Goal: Task Accomplishment & Management: Manage account settings

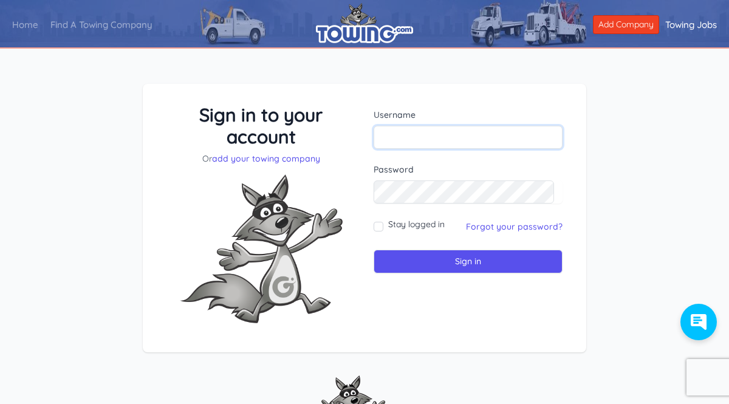
type input "[EMAIL_ADDRESS][DOMAIN_NAME]"
click at [389, 225] on label "Stay logged in" at bounding box center [416, 224] width 56 height 12
click at [383, 225] on input "Stay logged in" at bounding box center [378, 227] width 10 height 10
checkbox input "true"
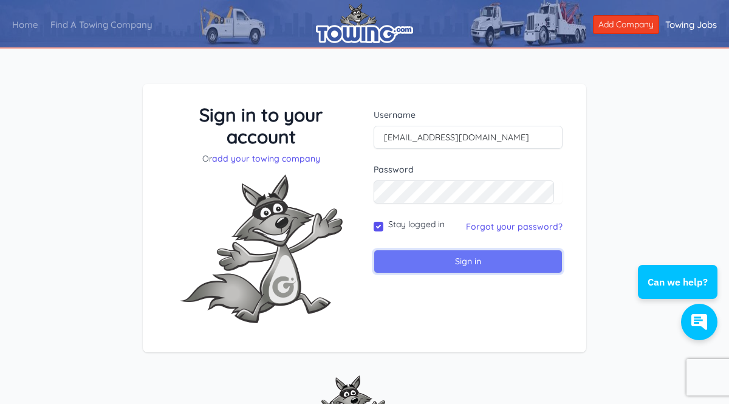
click at [406, 268] on input "Sign in" at bounding box center [467, 262] width 189 height 24
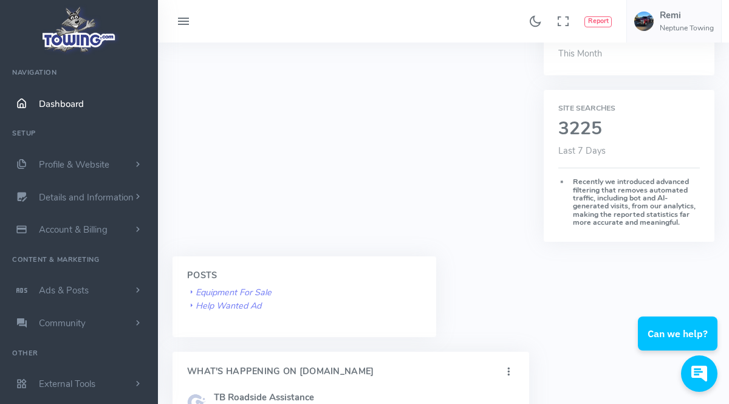
scroll to position [272, 0]
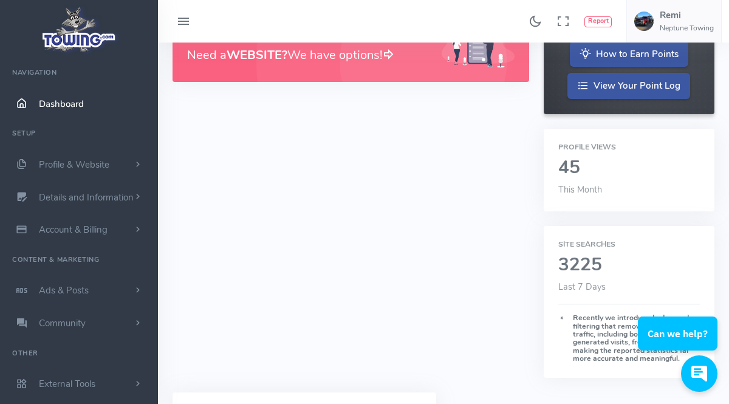
click at [571, 161] on h2 "45" at bounding box center [628, 168] width 141 height 20
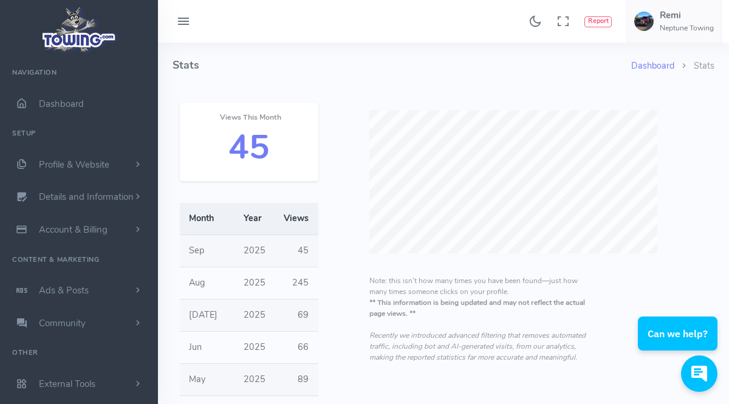
click at [265, 155] on h2 "45" at bounding box center [248, 148] width 109 height 38
click at [262, 156] on h2 "45" at bounding box center [248, 148] width 109 height 38
click at [669, 65] on link "Dashboard" at bounding box center [652, 66] width 43 height 12
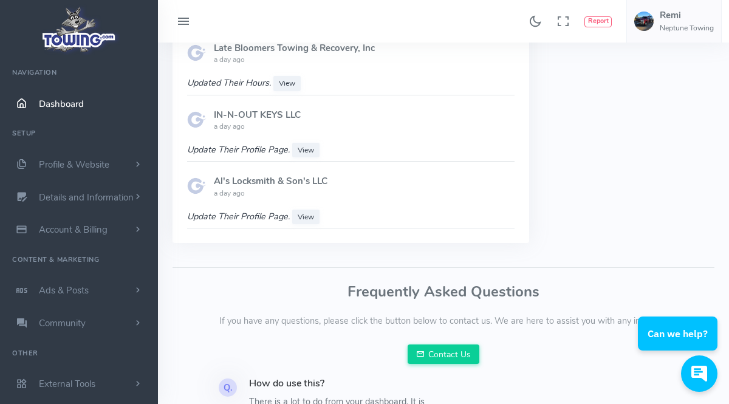
scroll to position [1366, 0]
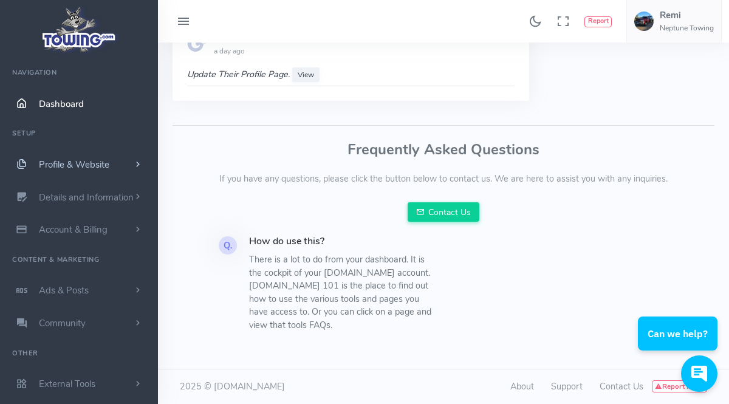
click at [76, 162] on span "Profile & Website" at bounding box center [74, 164] width 70 height 12
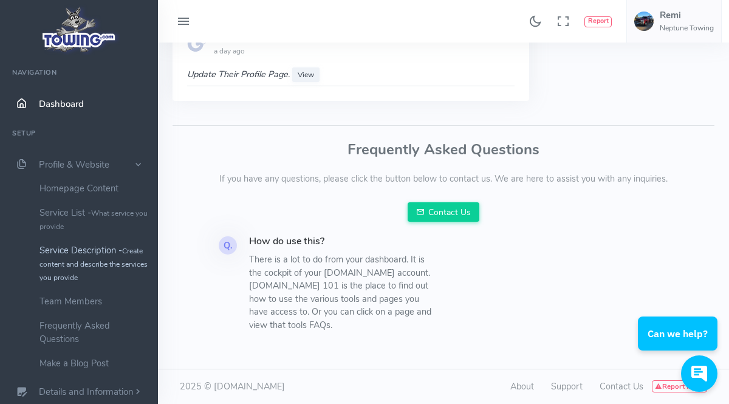
click at [115, 253] on link "Service Description - Create content and describe the services you provide" at bounding box center [94, 263] width 128 height 51
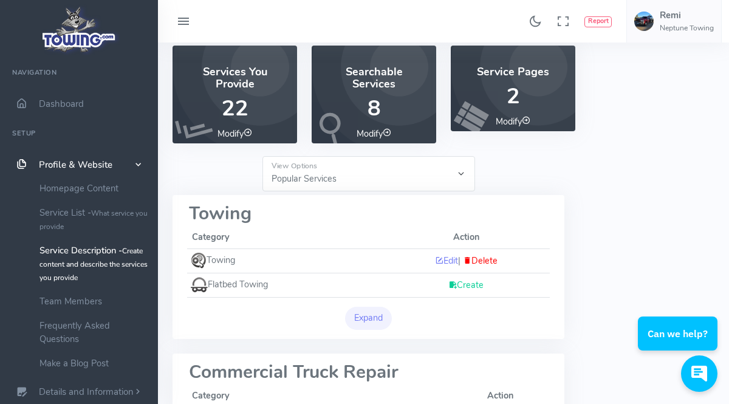
scroll to position [68, 0]
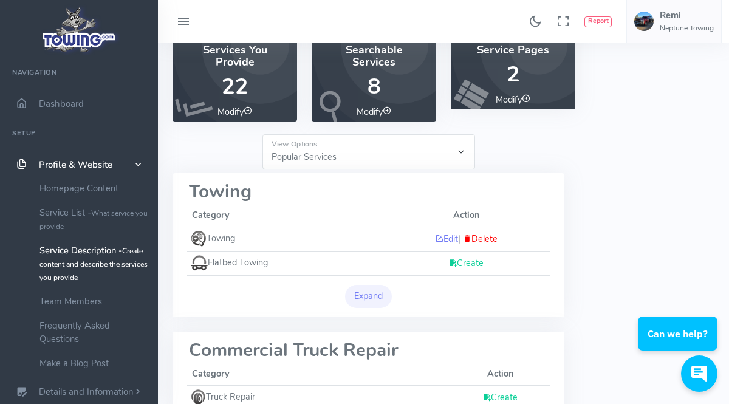
click at [470, 259] on link "Create" at bounding box center [465, 263] width 35 height 12
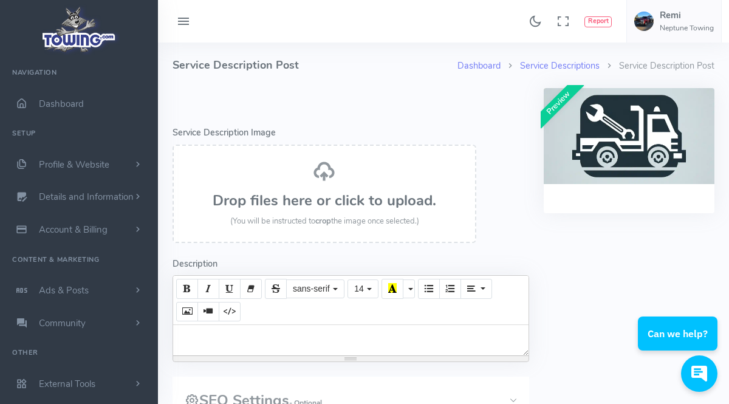
click at [300, 179] on div "Drop files here or click to upload. (You will be instructed to crop the image o…" at bounding box center [324, 194] width 277 height 68
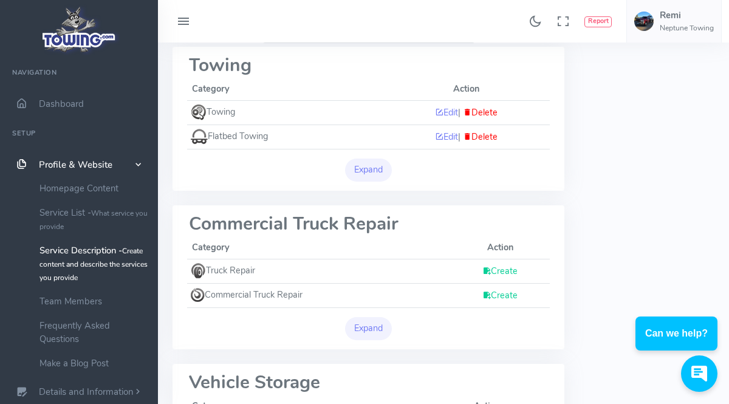
scroll to position [136, 0]
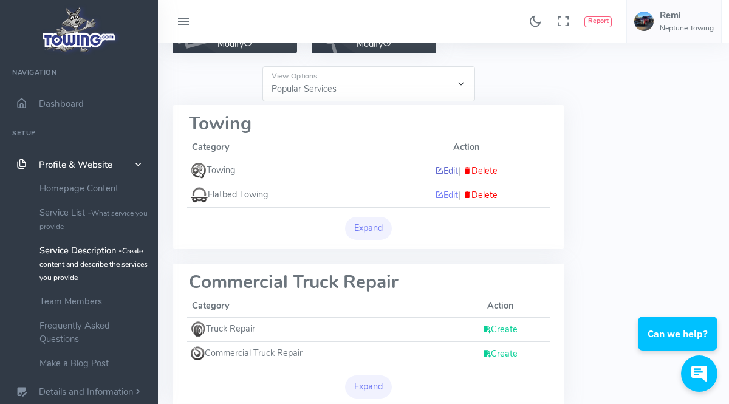
click at [451, 170] on link "Edit" at bounding box center [446, 171] width 23 height 12
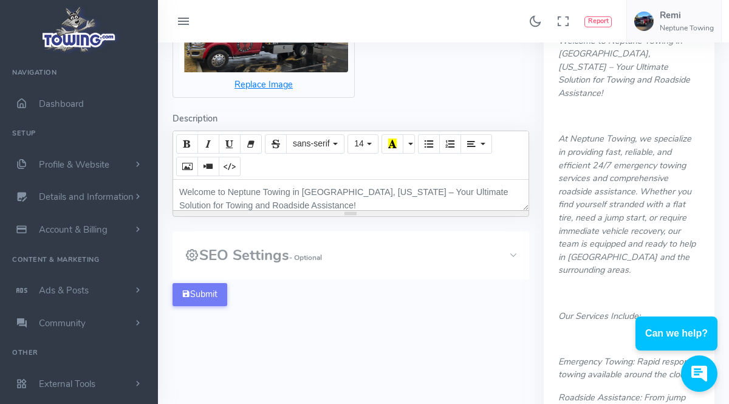
scroll to position [204, 0]
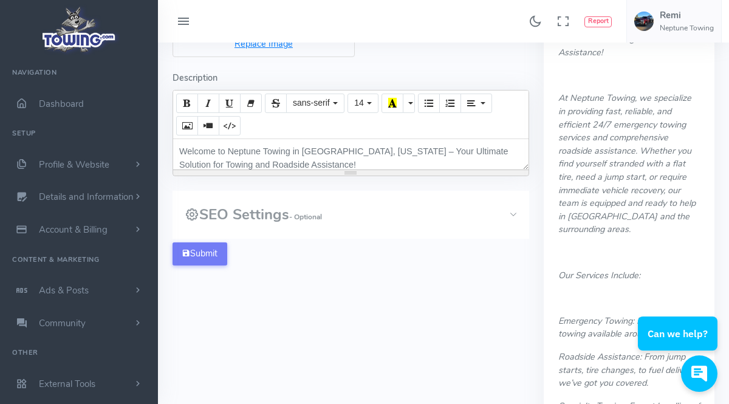
click at [314, 212] on small "- Optional" at bounding box center [305, 217] width 33 height 10
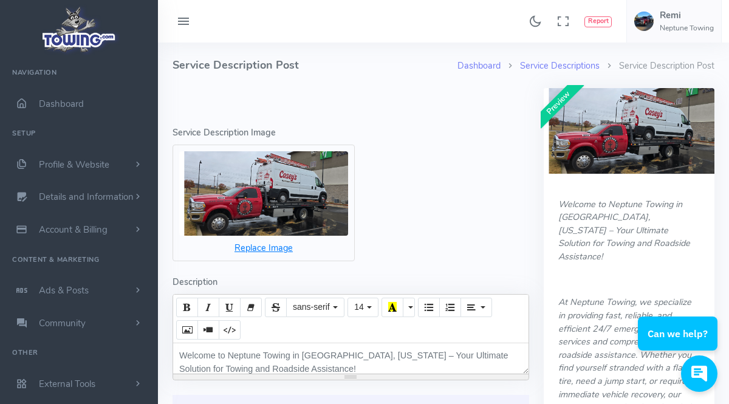
scroll to position [340, 0]
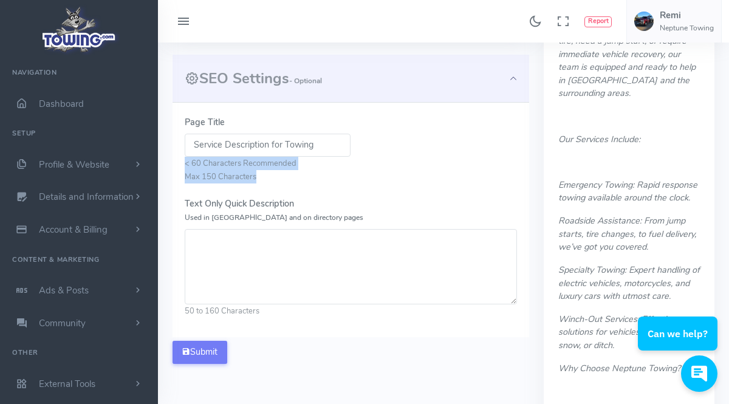
drag, startPoint x: 271, startPoint y: 182, endPoint x: 174, endPoint y: 164, distance: 98.1
click at [174, 164] on div "Page Title Service Description for Towing < 60 Characters Recommended Max 150 C…" at bounding box center [350, 220] width 356 height 234
copy ul "< 60 Characters Recommended Max 150 Characters"
click at [298, 155] on input "Service Description for Towing" at bounding box center [268, 145] width 166 height 23
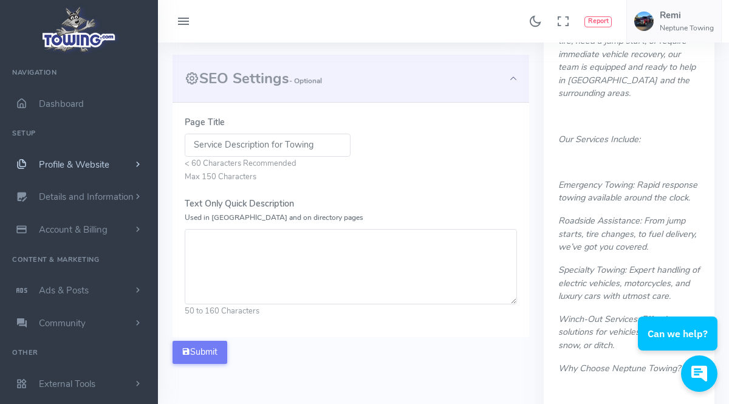
drag, startPoint x: 320, startPoint y: 143, endPoint x: 132, endPoint y: 151, distance: 187.8
click at [134, 151] on div "Found 17 results Analytics Report" at bounding box center [364, 328] width 729 height 1337
paste input "< 60 Characters Recommended Max 150 Characters"
click at [398, 179] on li "Max 150 Characters" at bounding box center [351, 176] width 332 height 13
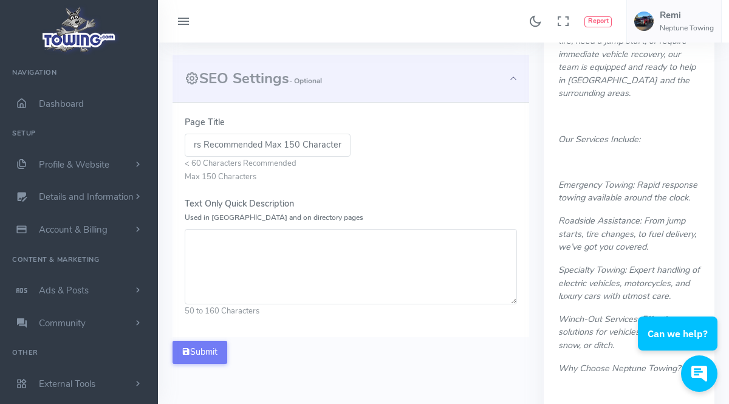
scroll to position [0, 0]
click at [345, 155] on input "< 60 Characters Recommended Max 150 Characters" at bounding box center [268, 145] width 166 height 23
drag, startPoint x: 341, startPoint y: 150, endPoint x: 216, endPoint y: 150, distance: 125.1
click at [216, 150] on input "< 60 Characters Recommended Max 150 Characters" at bounding box center [268, 145] width 166 height 23
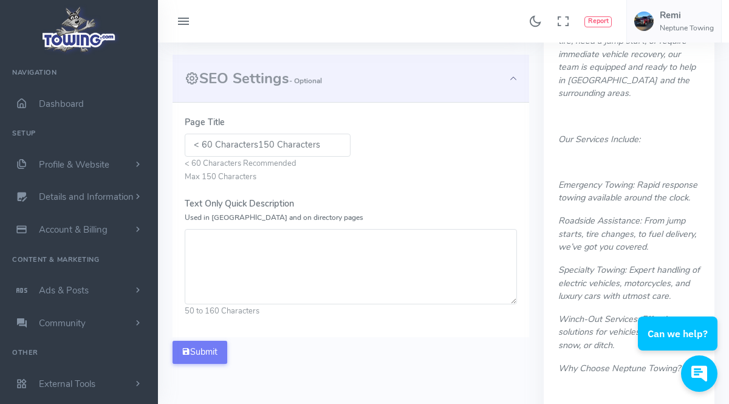
scroll to position [0, 0]
type input "< 60 Character150 Characters"
drag, startPoint x: 324, startPoint y: 151, endPoint x: 156, endPoint y: 158, distance: 167.7
click at [156, 158] on div "Found 17 results Analytics Report" at bounding box center [364, 328] width 729 height 1337
paste input "Trusted Tulsa towing company with quick response times, affordable rates, and 2…"
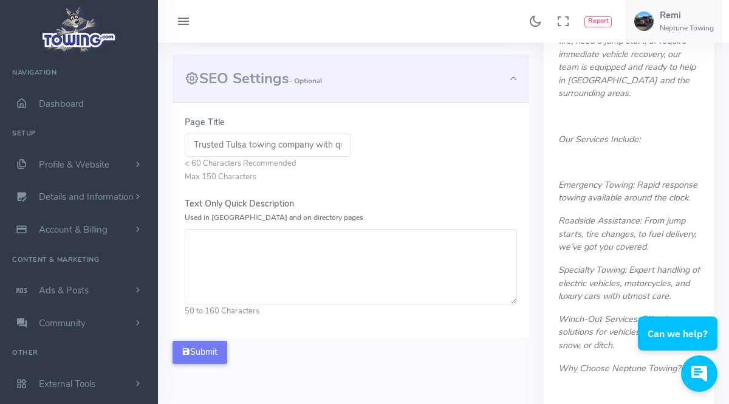
scroll to position [0, 330]
type input "Trusted Tulsa towing company with quick response times, affordable rates, and 2…"
click at [276, 262] on textarea "Text Only Quick Description Used in Meta and on directory pages" at bounding box center [351, 266] width 332 height 75
click at [332, 150] on input "Trusted Tulsa towing company with quick response times, affordable rates, and 2…" at bounding box center [268, 145] width 166 height 23
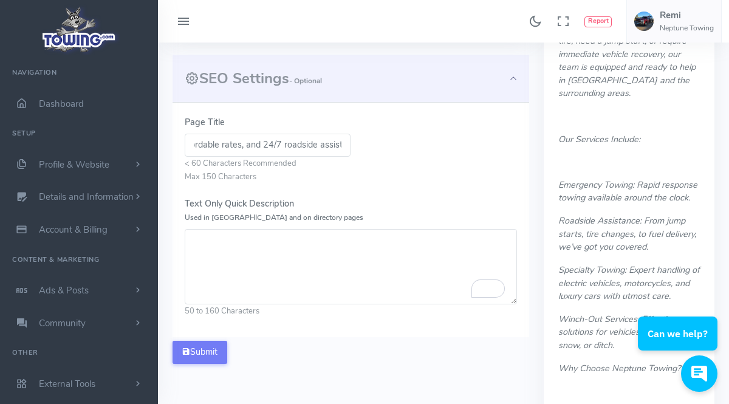
scroll to position [0, 330]
drag, startPoint x: 332, startPoint y: 150, endPoint x: 435, endPoint y: 151, distance: 103.2
click at [435, 151] on div "Page Title Trusted Tulsa towing company with quick response times, affordable r…" at bounding box center [351, 149] width 332 height 67
click at [435, 152] on div "Page Title Trusted Tulsa towing company with quick response times, affordable r…" at bounding box center [351, 149] width 332 height 67
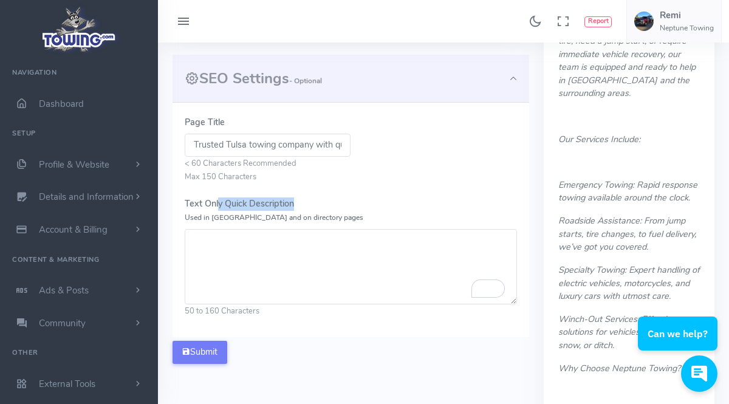
drag, startPoint x: 302, startPoint y: 203, endPoint x: 225, endPoint y: 205, distance: 77.8
click at [220, 207] on label "Text Only Quick Description Used in Meta and on directory pages" at bounding box center [274, 210] width 179 height 26
click at [239, 203] on label "Text Only Quick Description Used in Meta and on directory pages" at bounding box center [274, 210] width 179 height 26
click at [239, 229] on textarea "Text Only Quick Description Used in Meta and on directory pages" at bounding box center [351, 266] width 332 height 75
click at [270, 203] on label "Text Only Quick Description Used in Meta and on directory pages" at bounding box center [274, 210] width 179 height 26
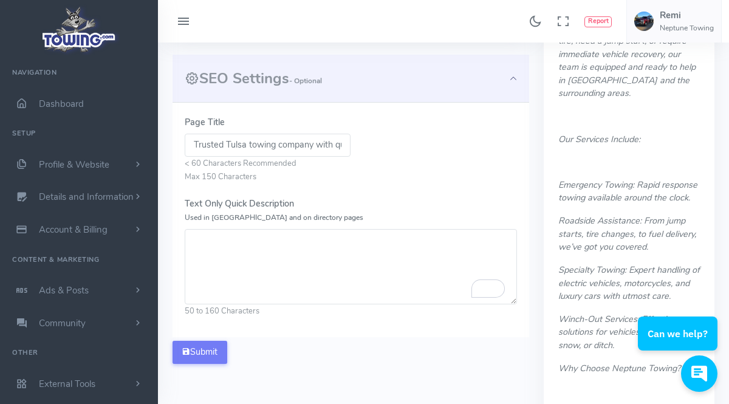
click at [270, 229] on textarea "Text Only Quick Description Used in Meta and on directory pages" at bounding box center [351, 266] width 332 height 75
drag, startPoint x: 299, startPoint y: 203, endPoint x: 236, endPoint y: 205, distance: 63.8
click at [227, 210] on label "Text Only Quick Description Used in Meta and on directory pages" at bounding box center [274, 210] width 179 height 26
copy label "Quick Description"
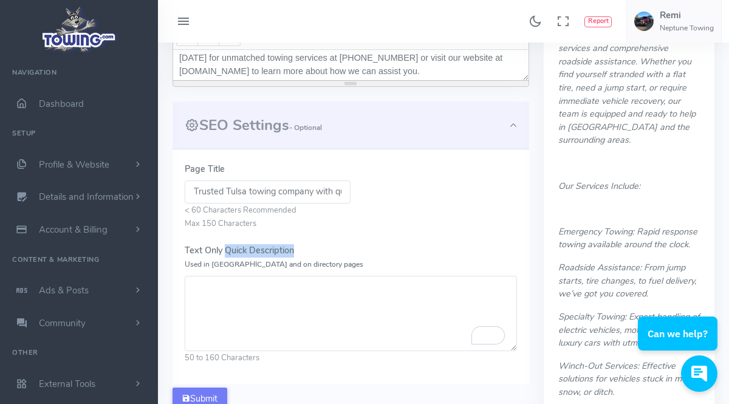
scroll to position [476, 0]
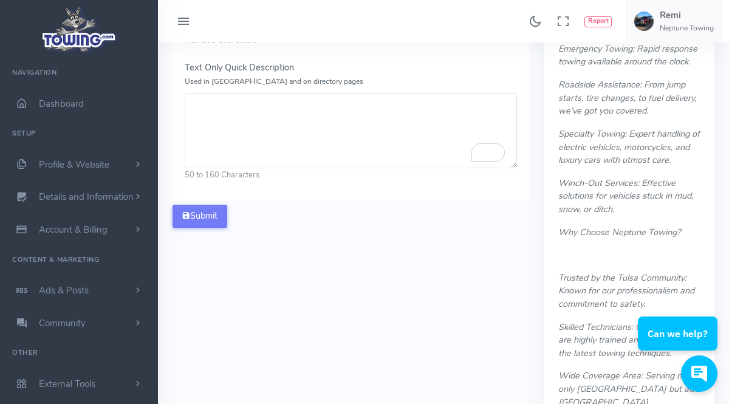
paste textarea "When you need a tow in Tulsa, Jenks, Bixby, or Broken Arrow, Neptune Towing is …"
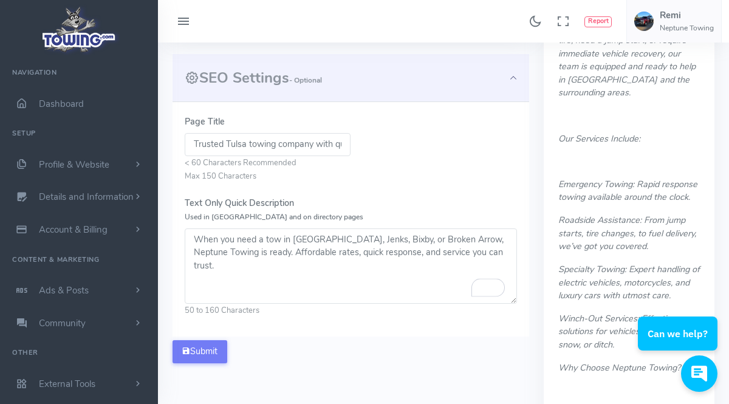
scroll to position [340, 0]
type textarea "When you need a tow in Tulsa, Jenks, Bixby, or Broken Arrow, Neptune Towing is …"
click at [207, 345] on button "Submit" at bounding box center [199, 352] width 55 height 23
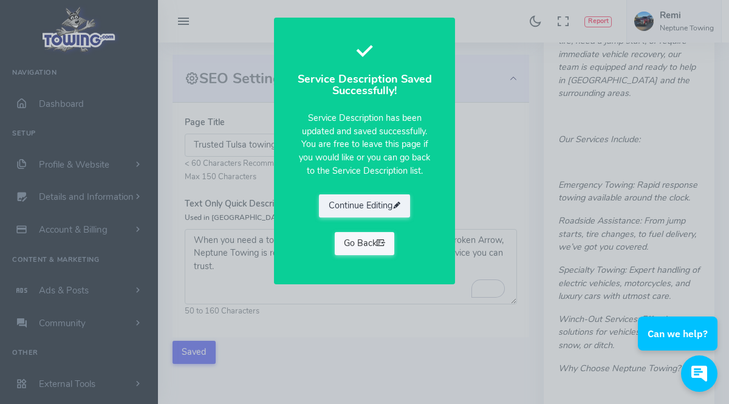
click at [376, 246] on link "Go Back" at bounding box center [365, 243] width 60 height 23
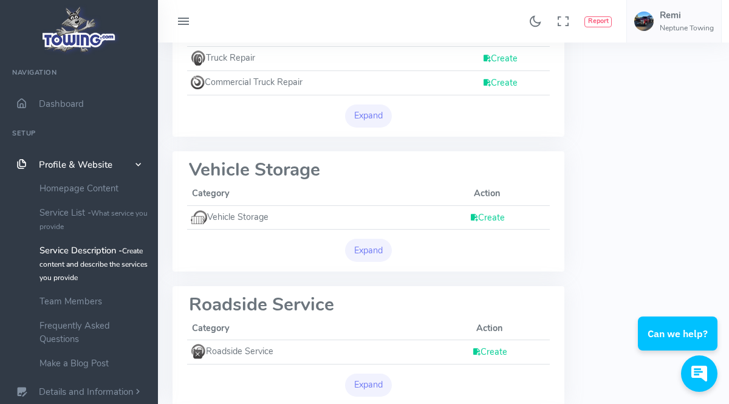
scroll to position [612, 0]
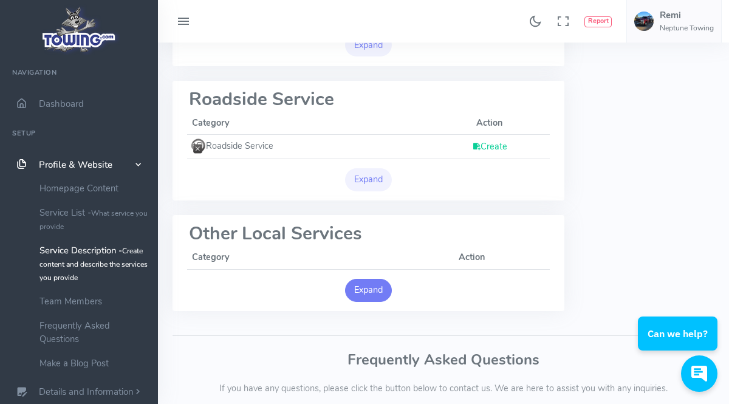
click at [381, 291] on button "Expand" at bounding box center [368, 290] width 47 height 23
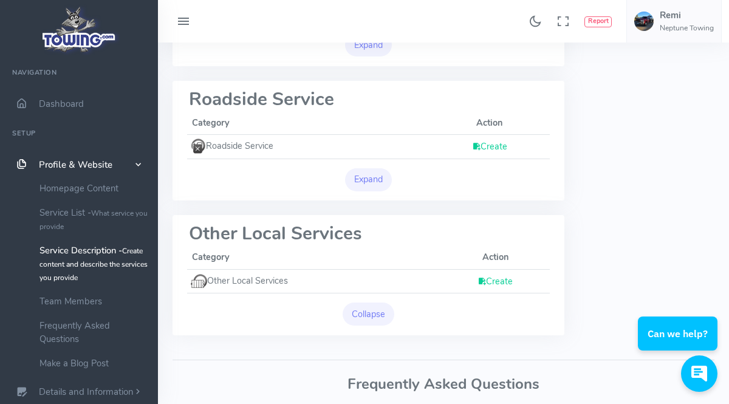
click at [502, 279] on link "Create" at bounding box center [494, 281] width 35 height 12
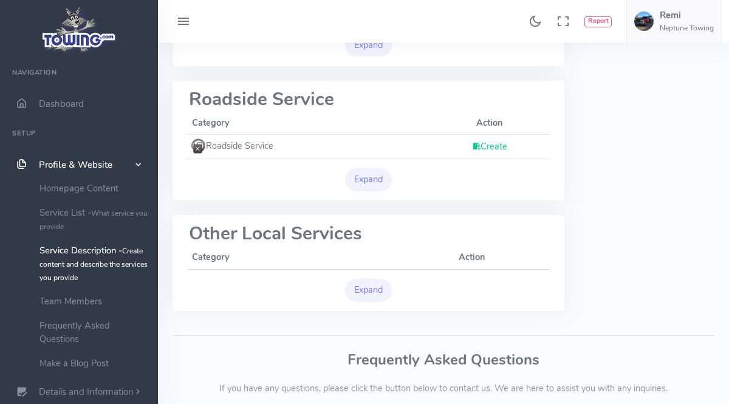
scroll to position [612, 0]
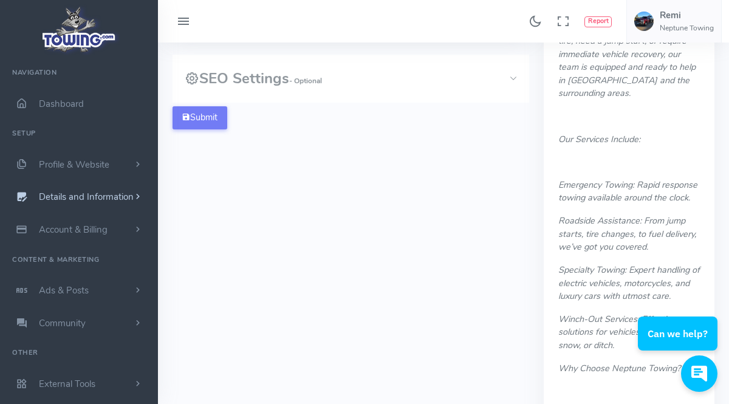
click at [106, 200] on span "Details and Information" at bounding box center [86, 197] width 95 height 12
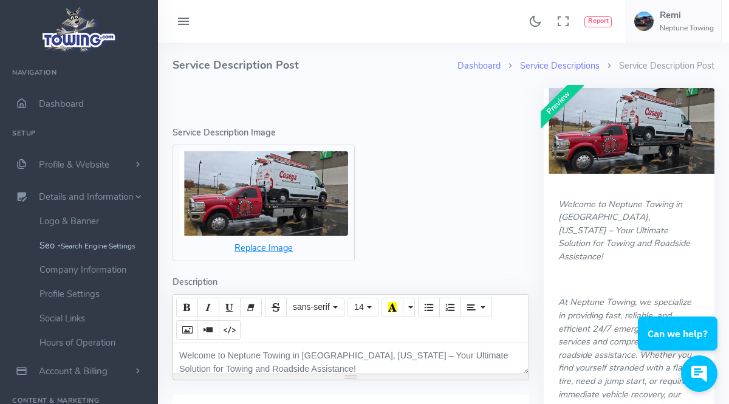
click at [94, 245] on small "Search Engine Settings" at bounding box center [98, 246] width 75 height 10
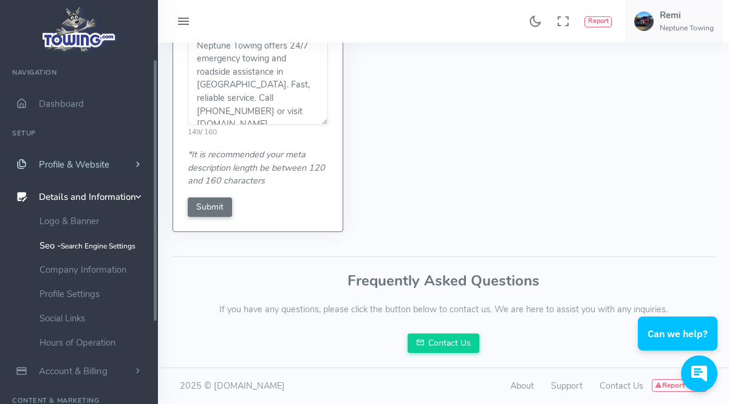
click at [92, 168] on span "Profile & Website" at bounding box center [74, 164] width 70 height 12
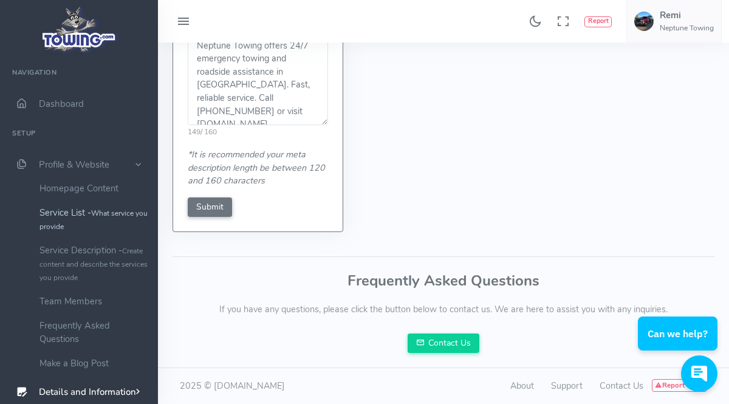
click at [121, 220] on link "Service List - What service you provide" at bounding box center [94, 219] width 128 height 38
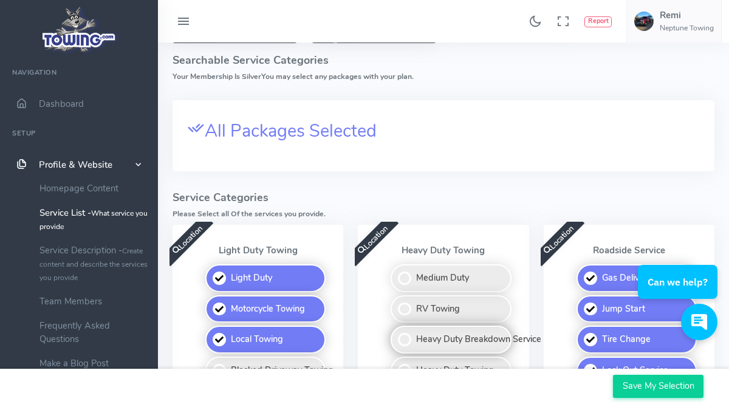
scroll to position [7, 0]
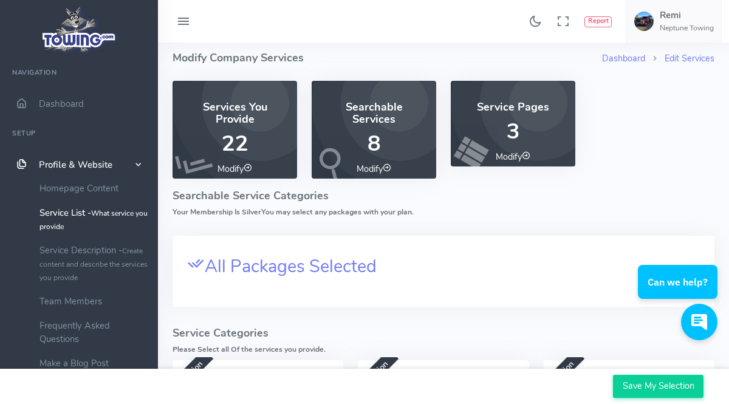
click at [239, 118] on h4 "Services You Provide" at bounding box center [234, 113] width 95 height 24
click at [647, 22] on img at bounding box center [643, 21] width 19 height 19
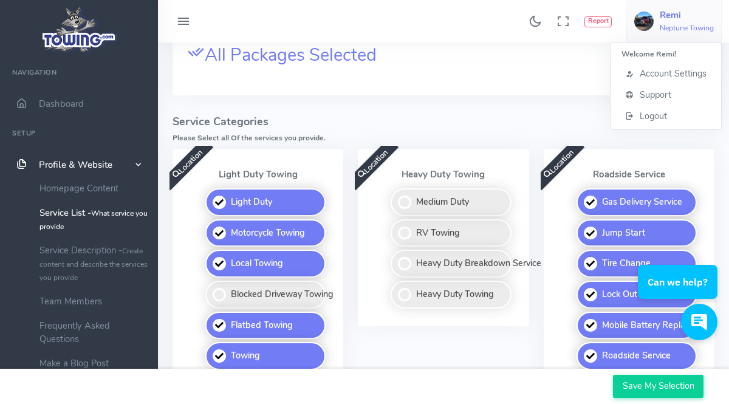
scroll to position [347, 0]
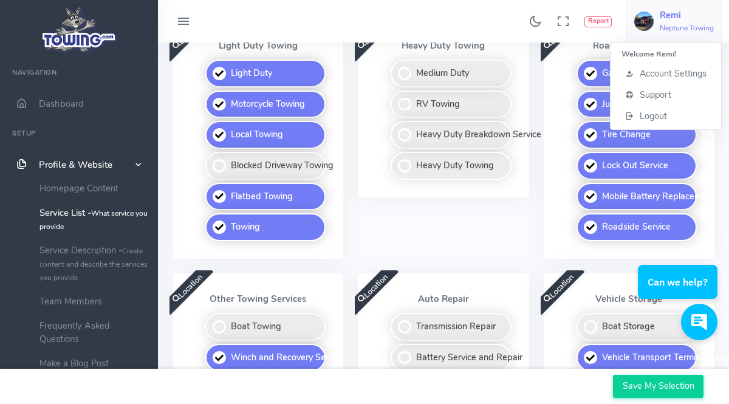
click at [429, 234] on div "Location Heavy Duty Towing Medium Duty RV Towing Heavy Duty Breakdown Service H…" at bounding box center [442, 146] width 185 height 253
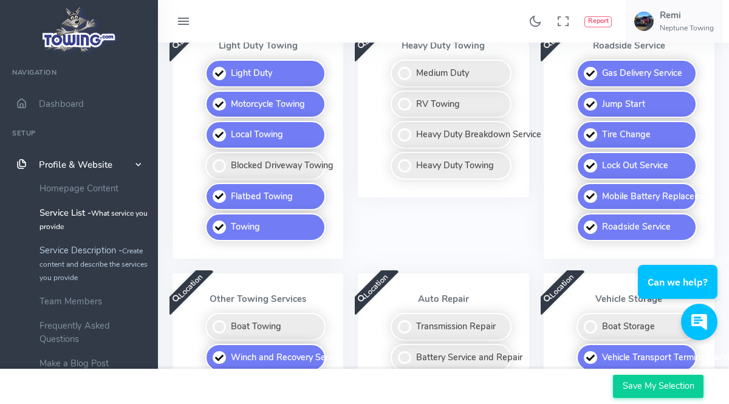
click at [84, 251] on link "Service Description - Create content and describe the services you provide" at bounding box center [94, 263] width 128 height 51
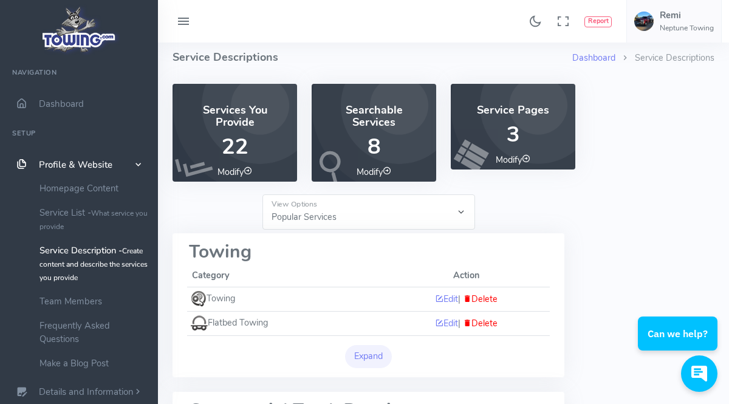
scroll to position [9, 0]
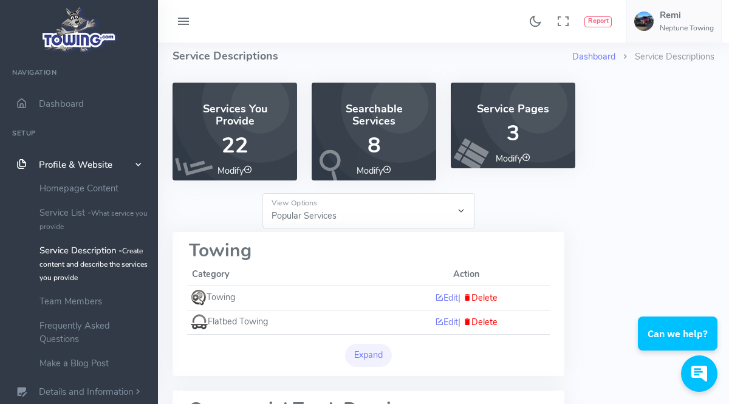
click at [452, 220] on select "Popular Services All Provided Services" at bounding box center [368, 210] width 213 height 35
select select "-1"
click at [262, 193] on select "Popular Services All Provided Services" at bounding box center [368, 210] width 213 height 35
